Goal: Task Accomplishment & Management: Use online tool/utility

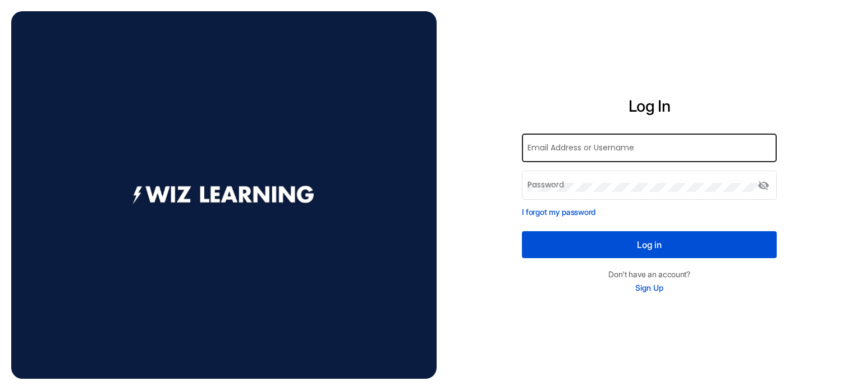
click at [607, 144] on div "Email Address or Username" at bounding box center [650, 147] width 244 height 31
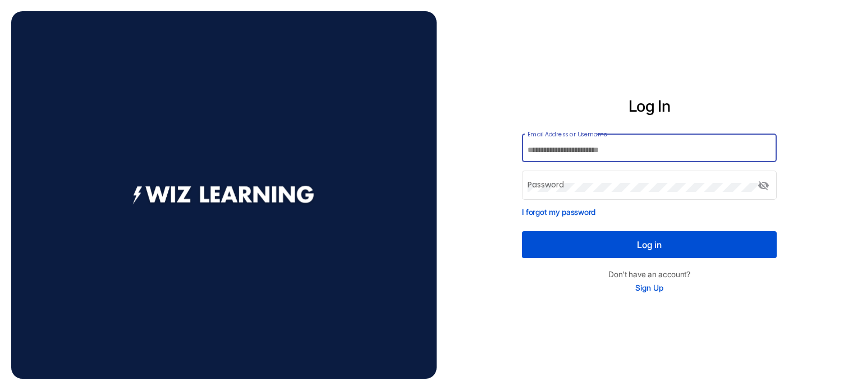
paste input "**********"
type input "**********"
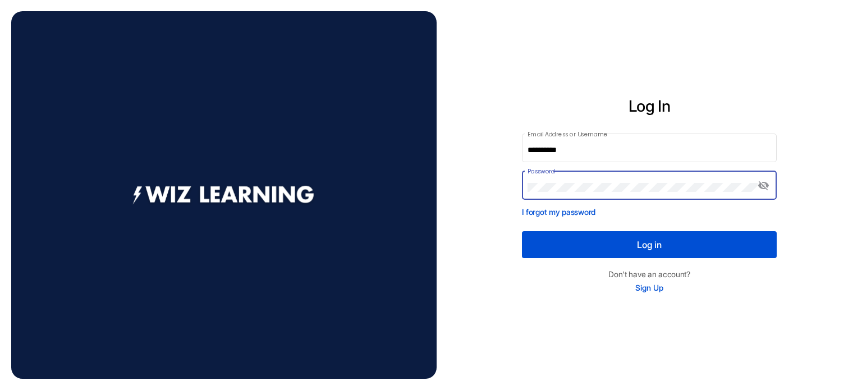
click at [522, 231] on button "Log in" at bounding box center [649, 244] width 255 height 27
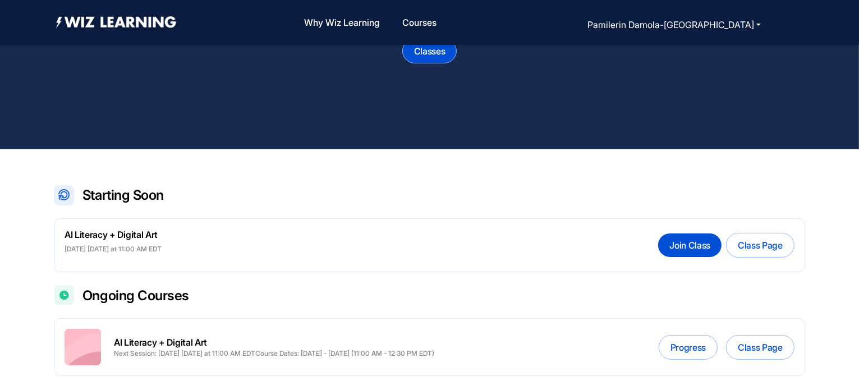
scroll to position [128, 0]
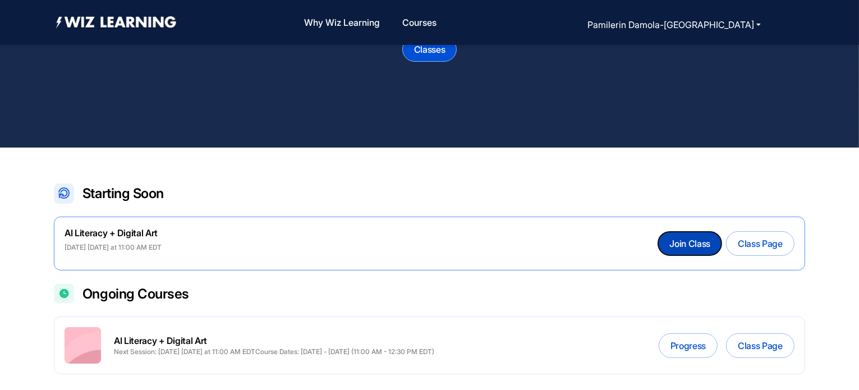
click at [693, 235] on button "Join Class" at bounding box center [689, 244] width 63 height 24
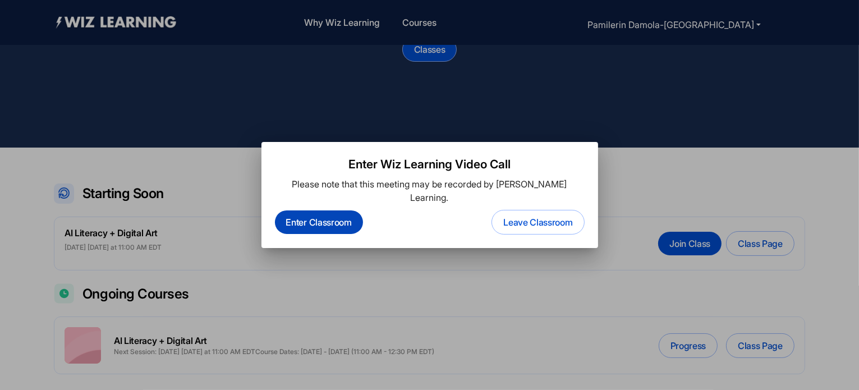
click at [310, 217] on button "Enter Classroom" at bounding box center [319, 222] width 88 height 24
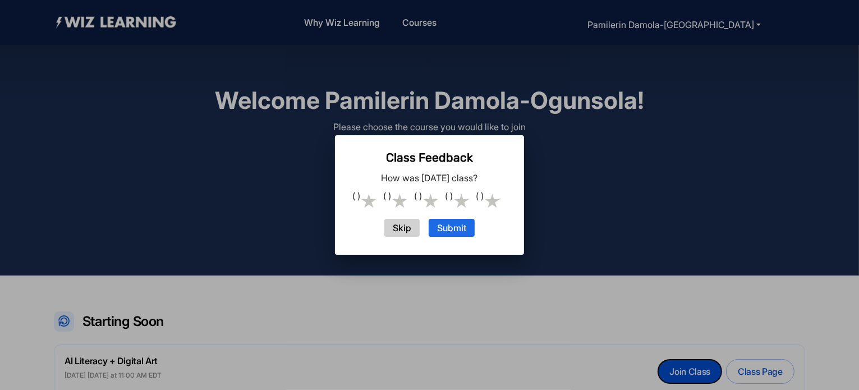
scroll to position [128, 0]
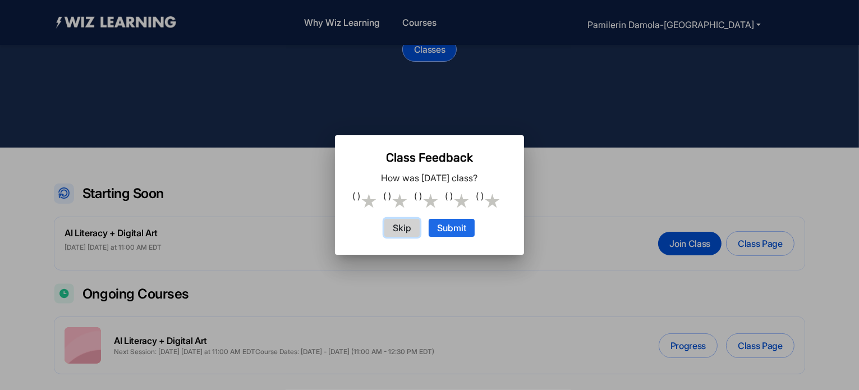
click at [411, 228] on button "Skip" at bounding box center [401, 228] width 35 height 18
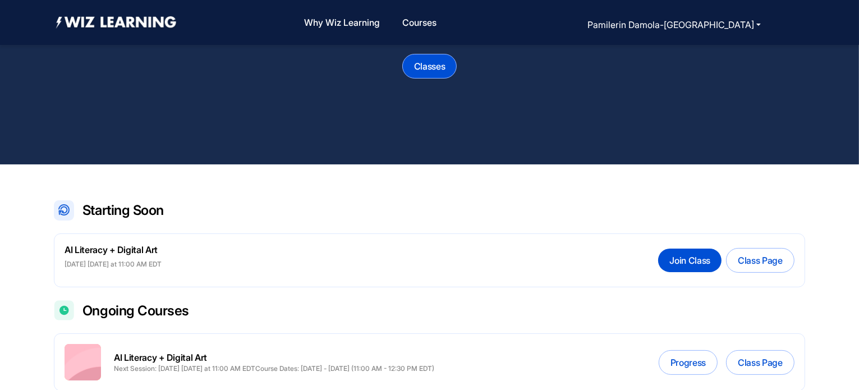
scroll to position [0, 0]
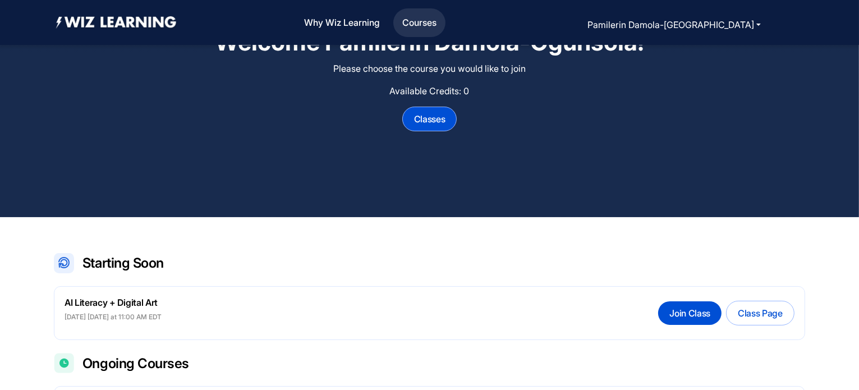
click at [441, 22] on link "Courses" at bounding box center [419, 23] width 43 height 24
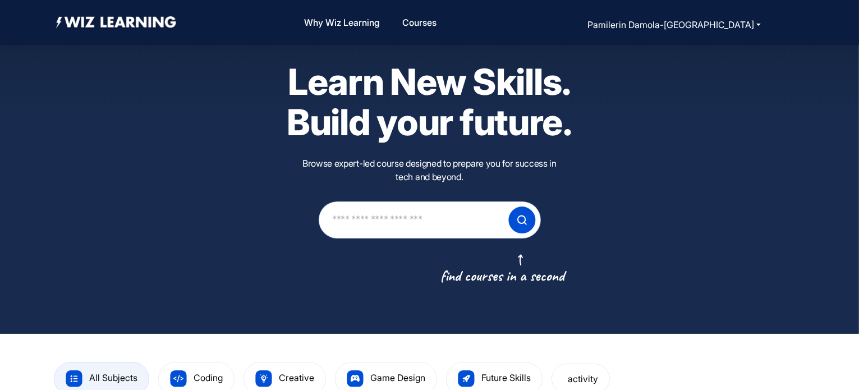
scroll to position [19, 0]
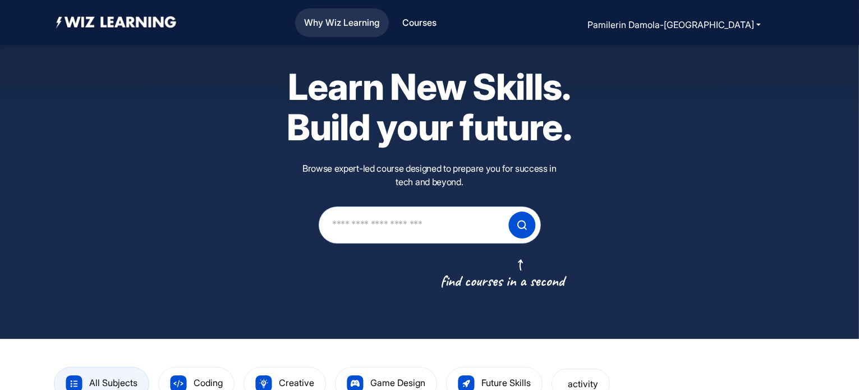
click at [384, 21] on link "Why Wiz Learning" at bounding box center [342, 23] width 85 height 24
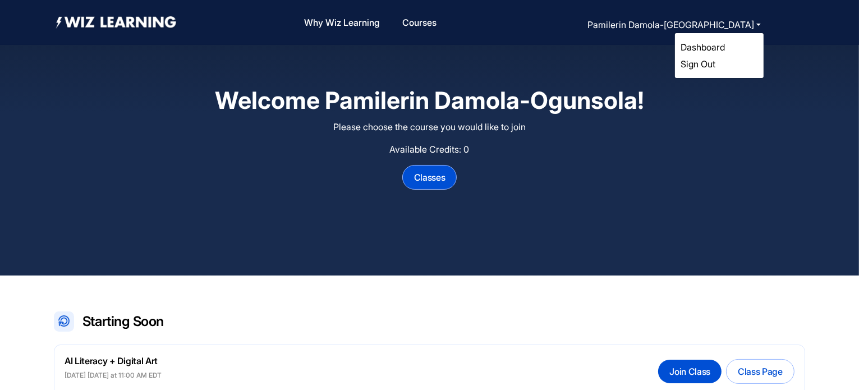
click at [712, 62] on link "Sign Out" at bounding box center [698, 63] width 35 height 11
